Goal: Task Accomplishment & Management: Use online tool/utility

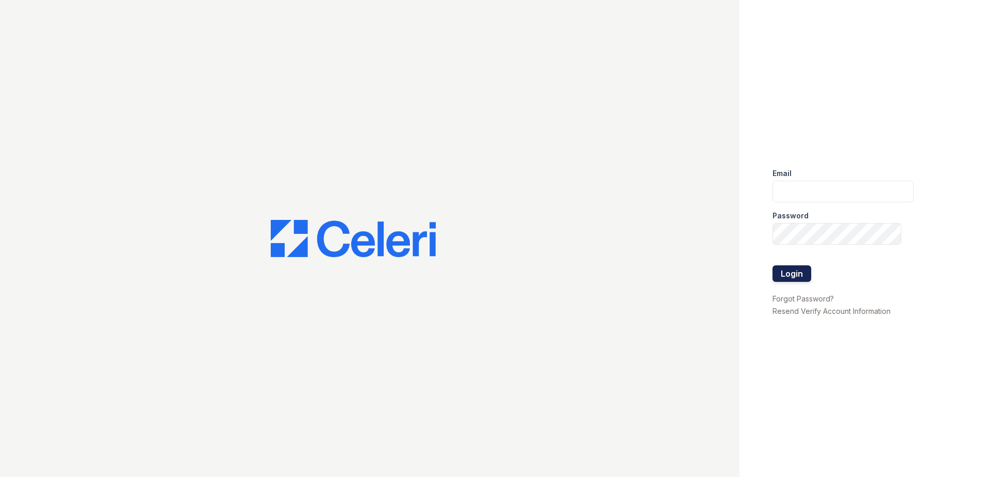
type input "[EMAIL_ADDRESS][DOMAIN_NAME]"
click at [799, 275] on button "Login" at bounding box center [792, 273] width 39 height 17
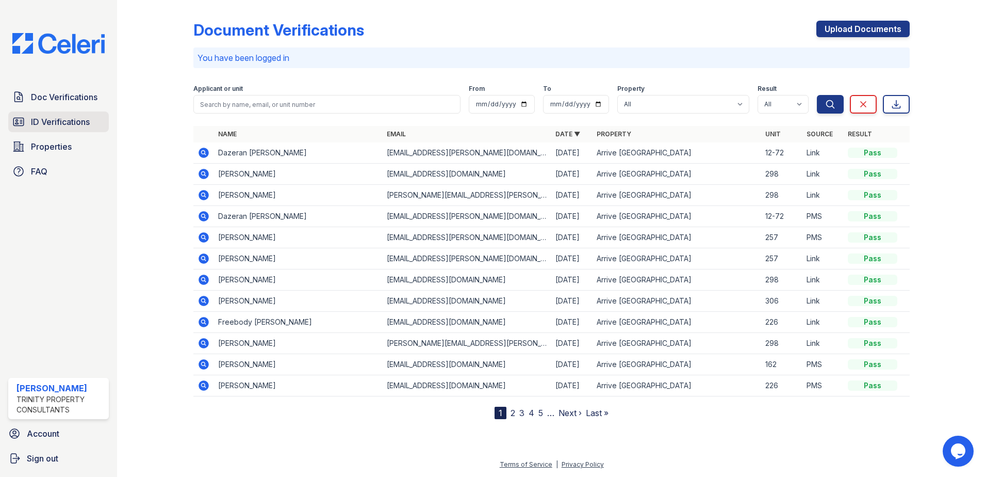
click at [54, 125] on span "ID Verifications" at bounding box center [60, 122] width 59 height 12
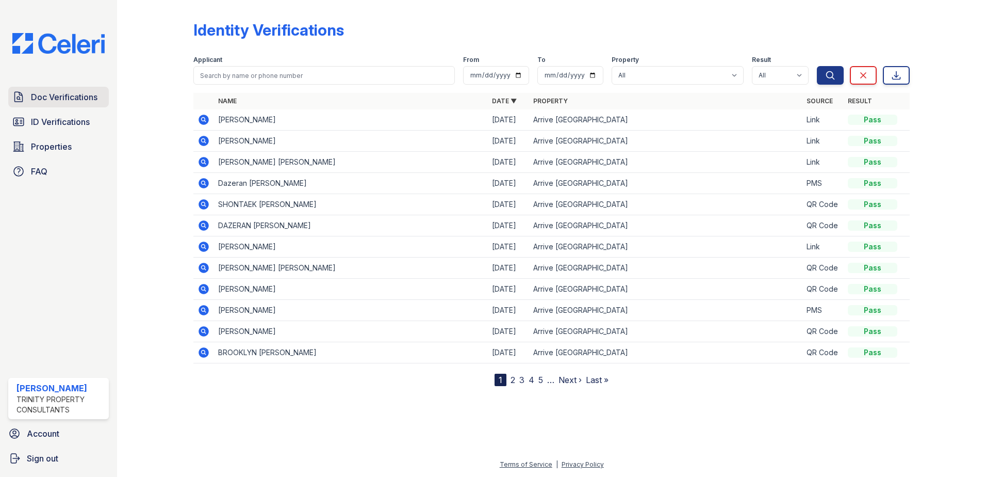
click at [96, 97] on span "Doc Verifications" at bounding box center [64, 97] width 67 height 12
